Goal: Check status: Check status

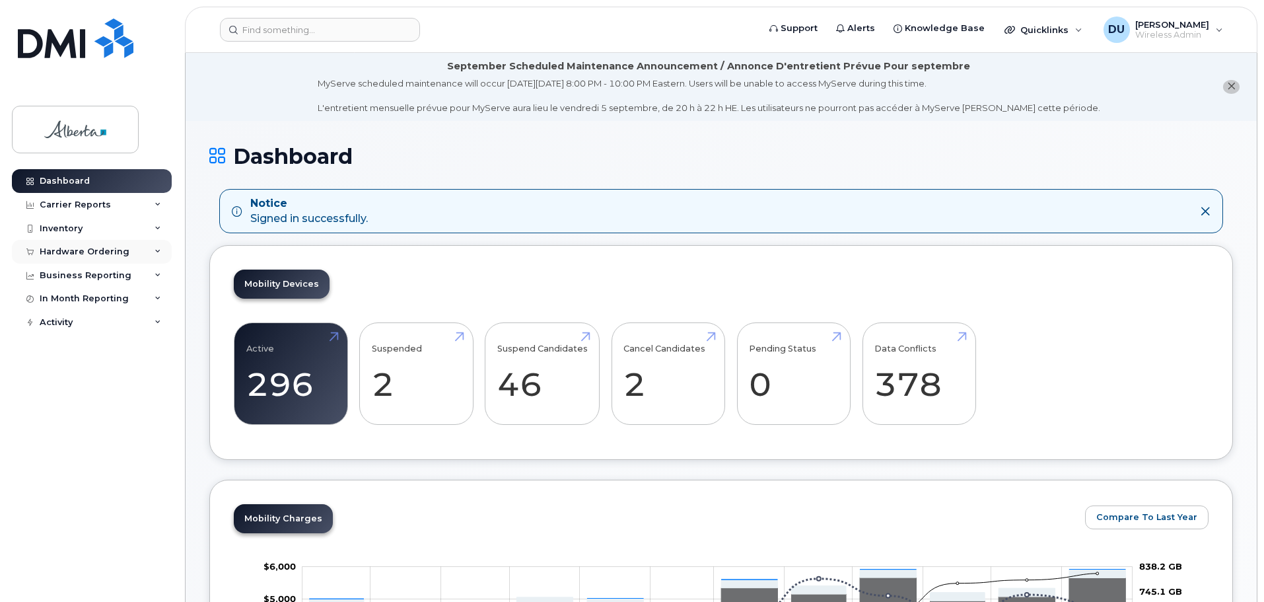
click at [100, 252] on div "Hardware Ordering" at bounding box center [85, 251] width 90 height 11
click at [52, 302] on div "Orders" at bounding box center [62, 301] width 32 height 12
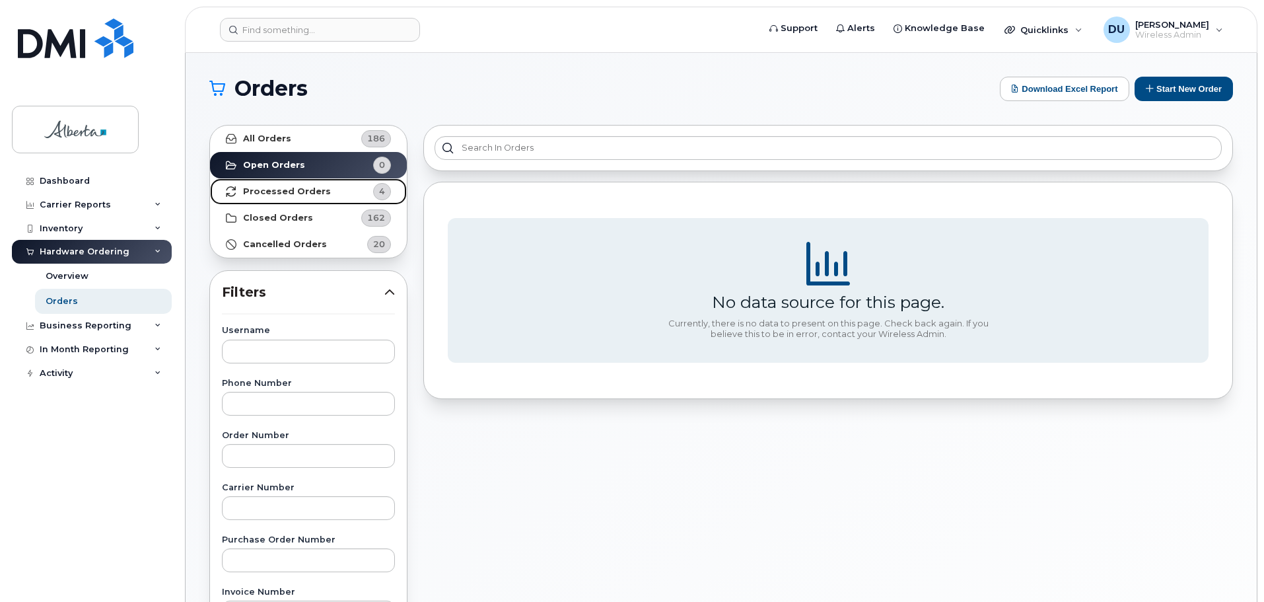
click at [315, 188] on strong "Processed Orders" at bounding box center [287, 191] width 88 height 11
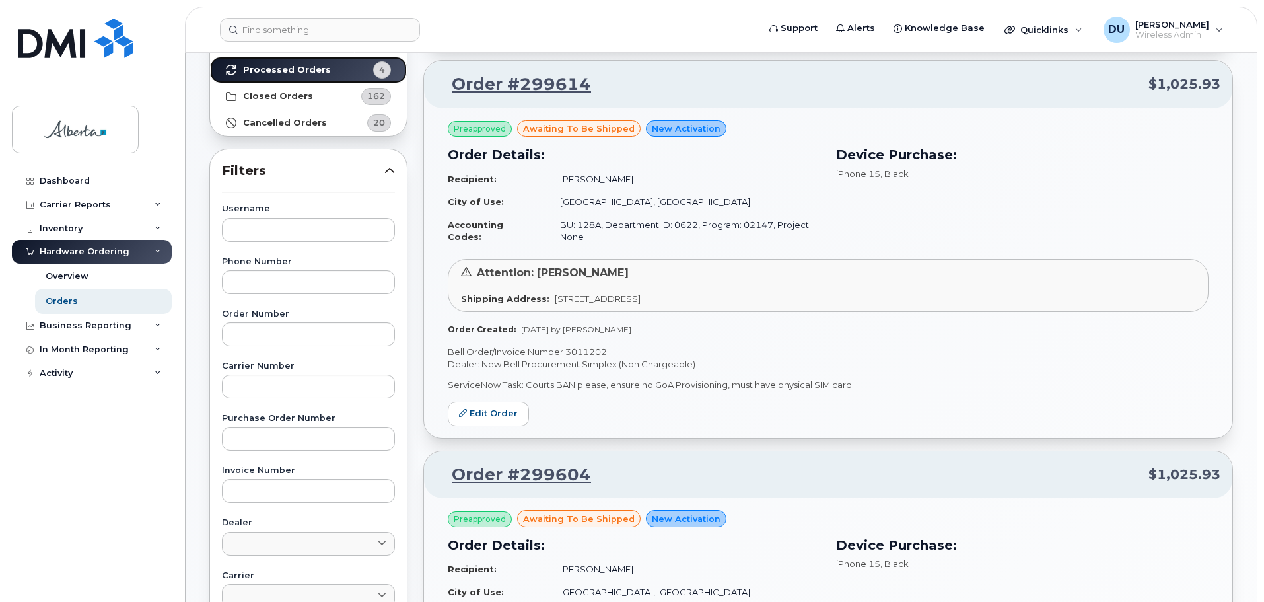
scroll to position [132, 0]
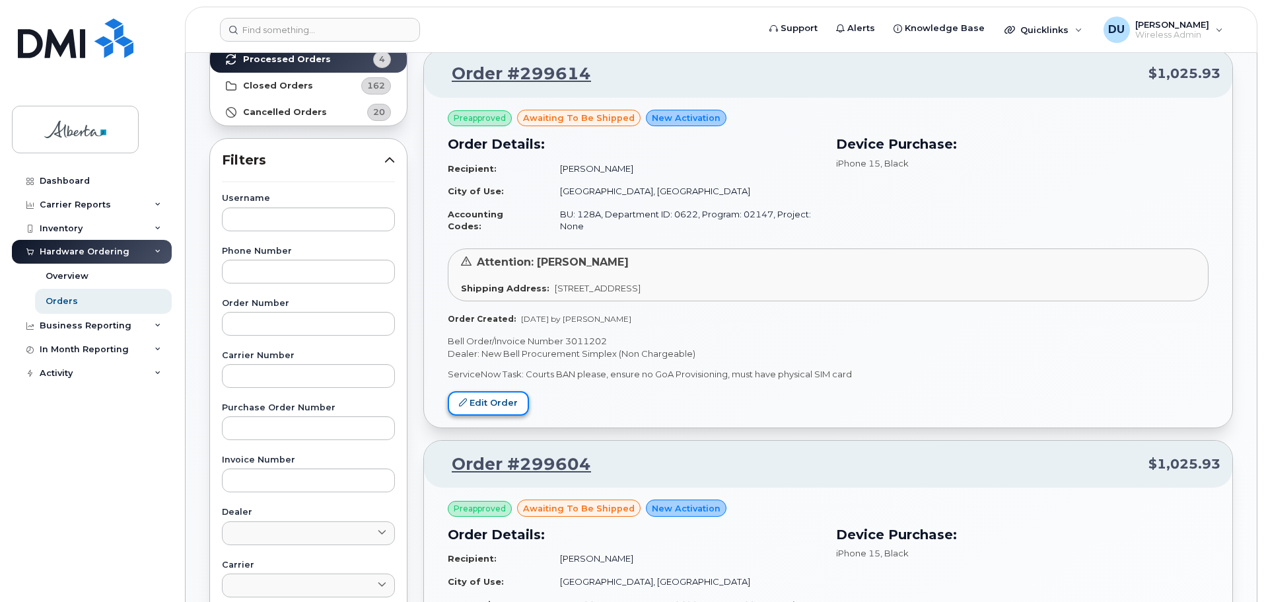
click at [497, 398] on link "Edit Order" at bounding box center [488, 403] width 81 height 24
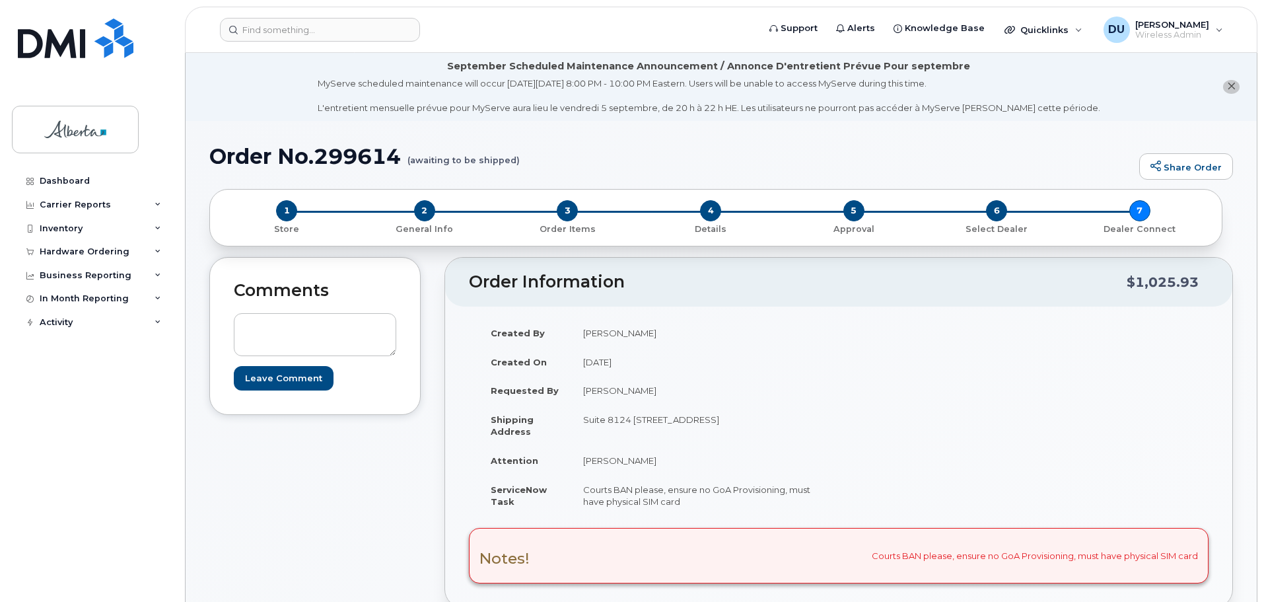
click at [582, 493] on td "Courts BAN please, ensure no GoA Provisioning, must have physical SIM card" at bounding box center [700, 495] width 258 height 41
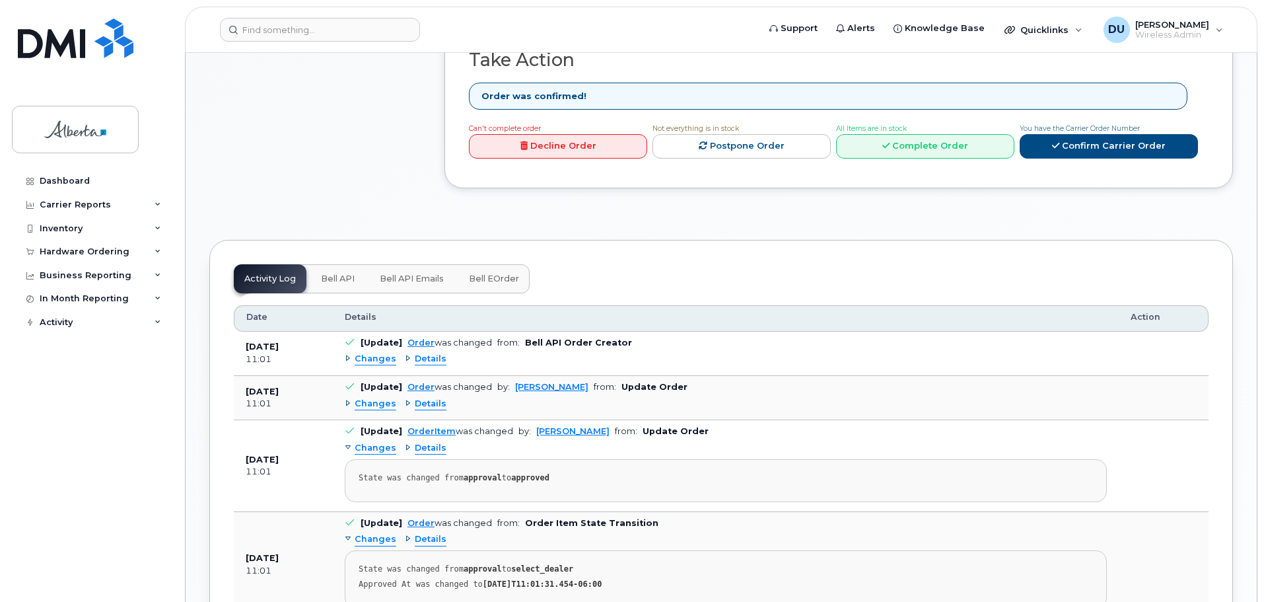
scroll to position [991, 0]
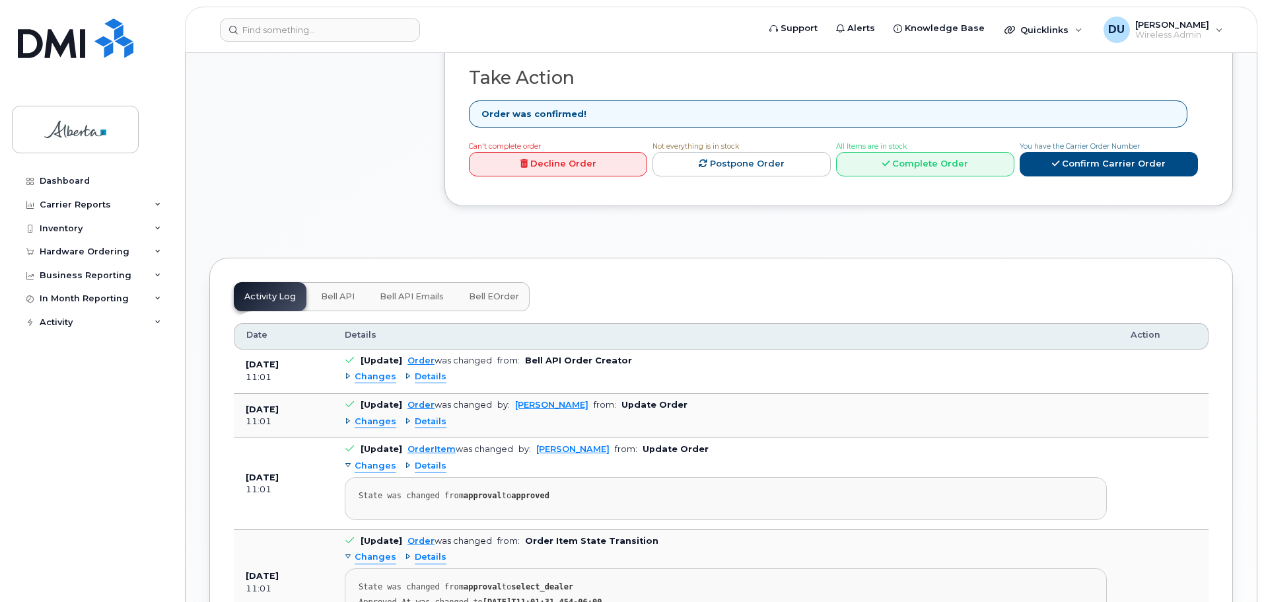
click at [377, 370] on span "Changes" at bounding box center [376, 376] width 42 height 13
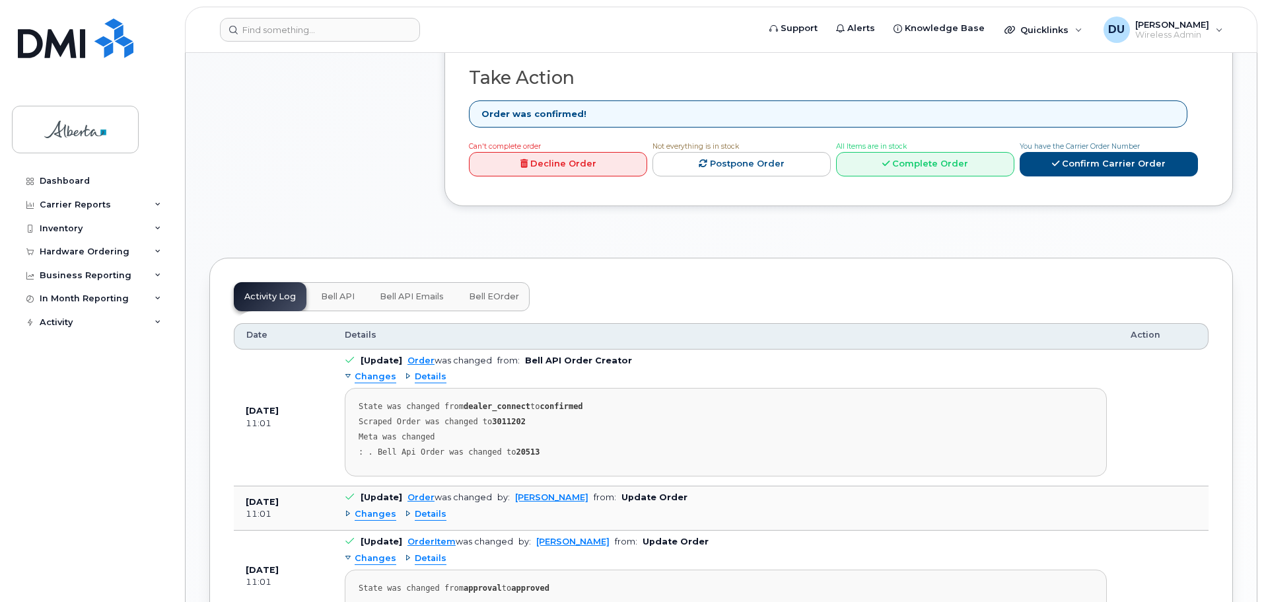
click at [427, 370] on span "Details" at bounding box center [431, 376] width 32 height 13
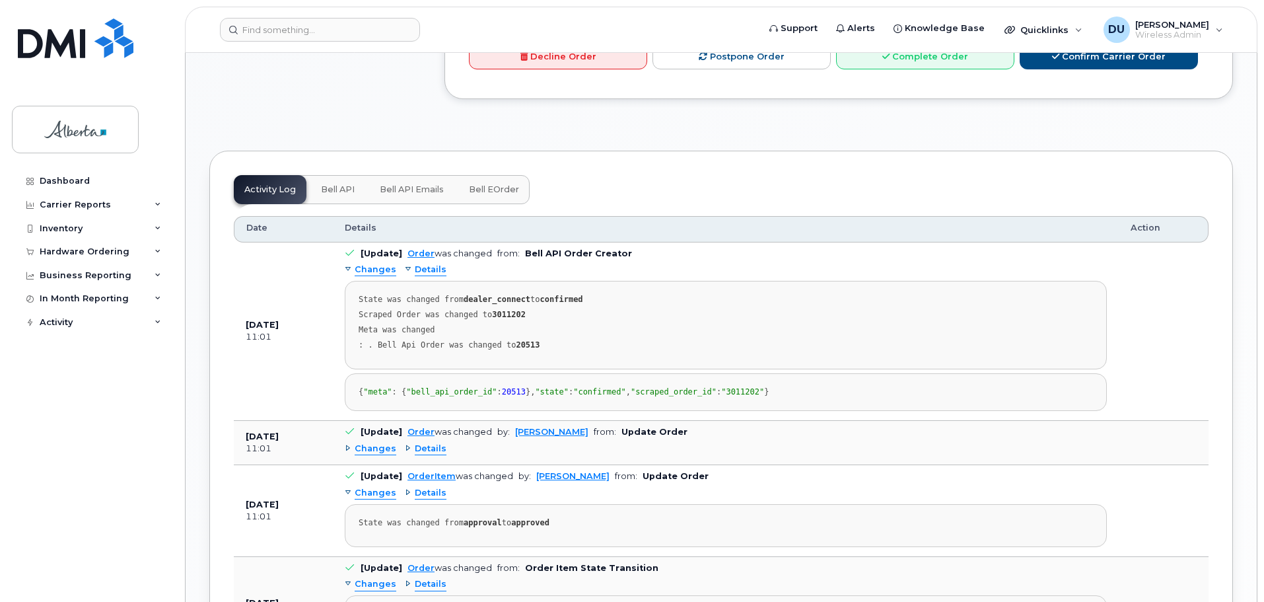
scroll to position [1255, 0]
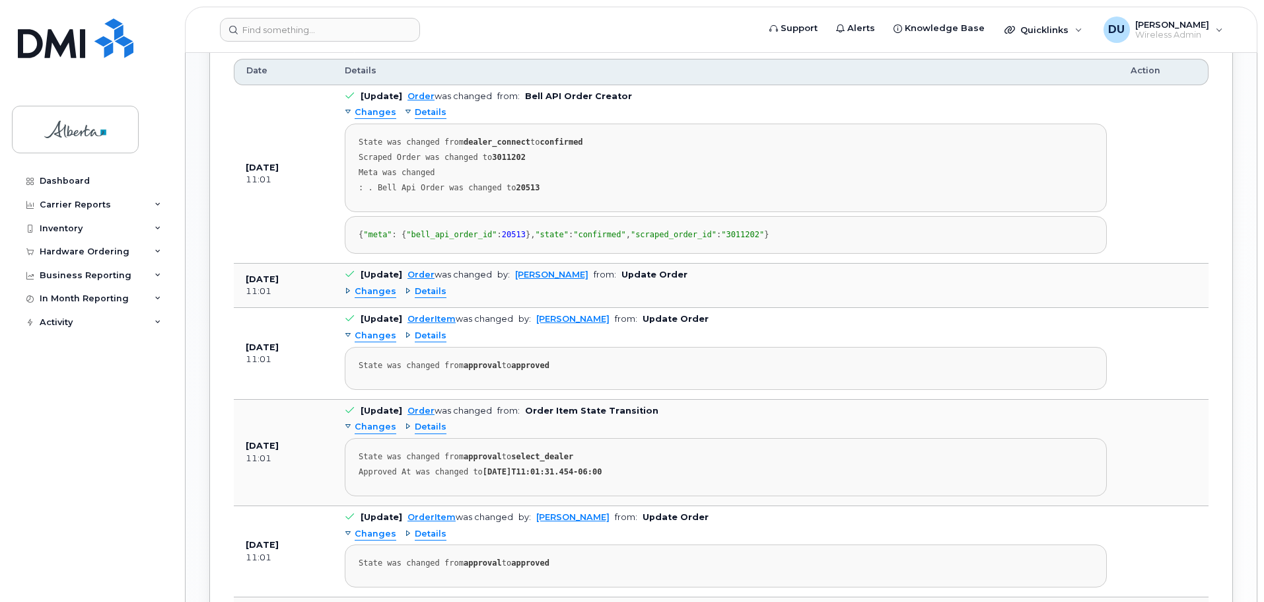
click at [377, 298] on span "Changes" at bounding box center [376, 291] width 42 height 13
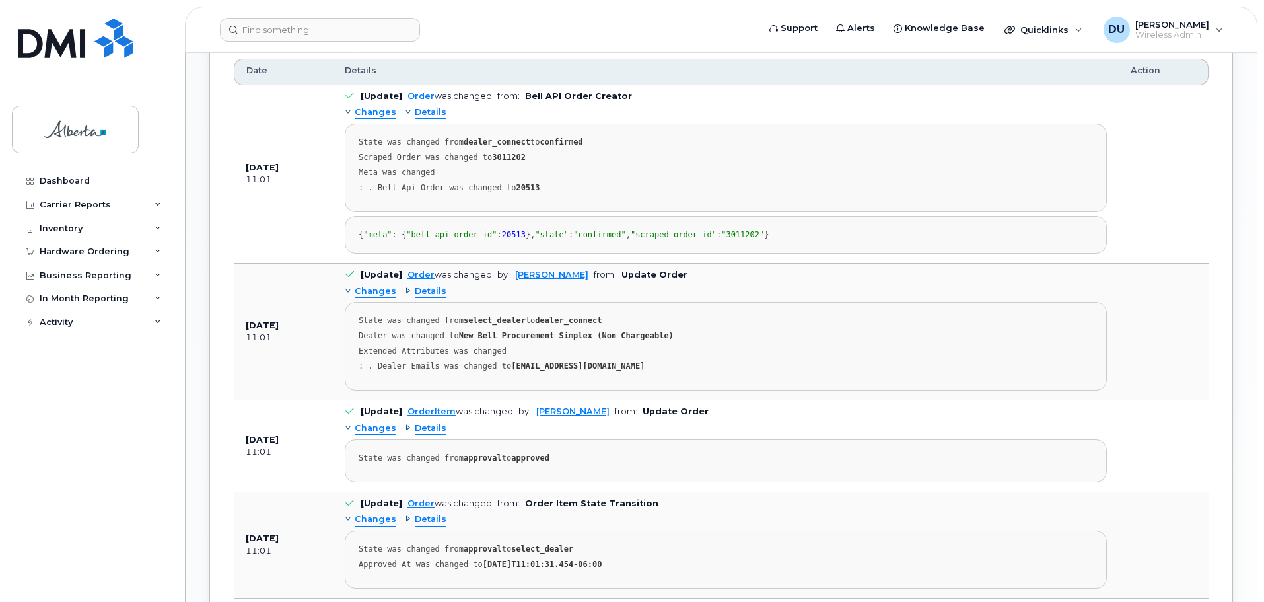
click at [420, 298] on span "Details" at bounding box center [431, 291] width 32 height 13
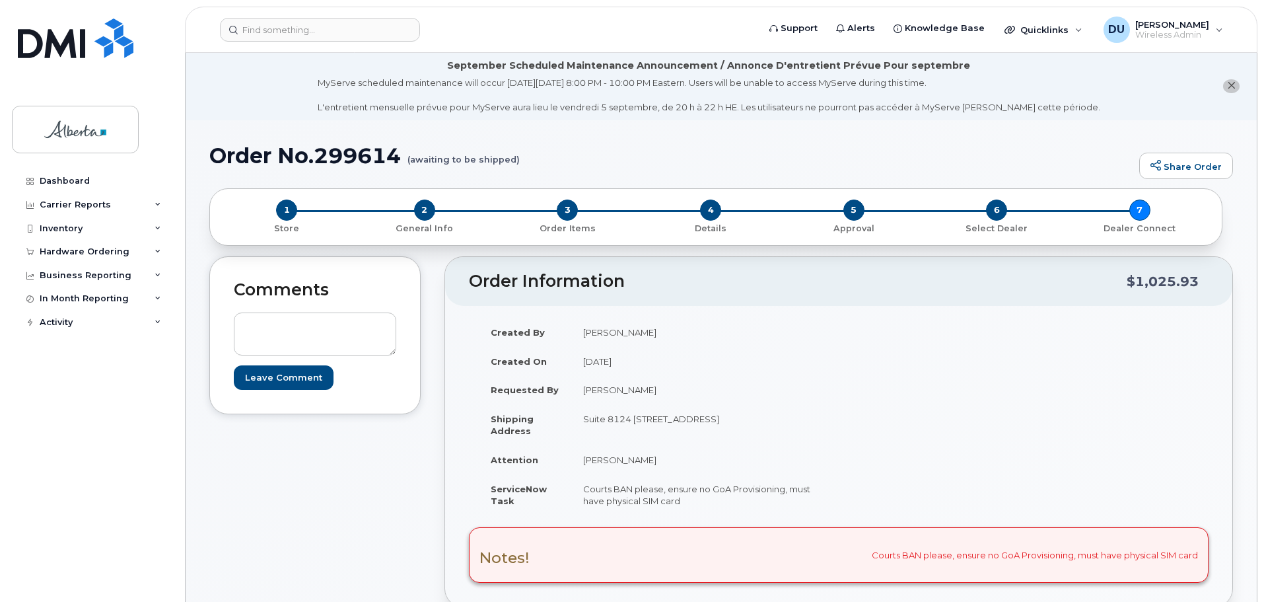
scroll to position [0, 0]
